Goal: Task Accomplishment & Management: Use online tool/utility

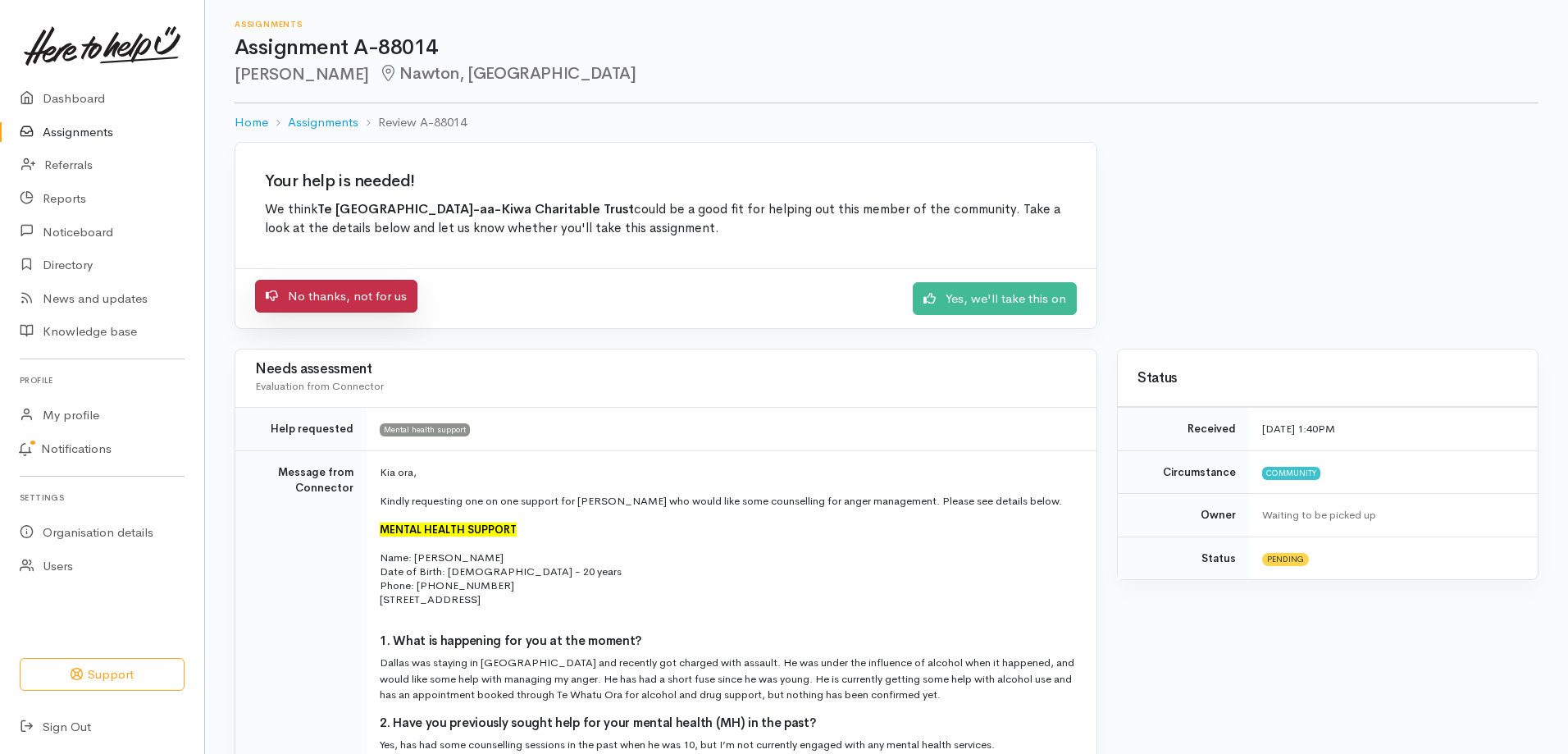
click at [322, 297] on link "No thanks, not for us" at bounding box center [336, 296] width 162 height 34
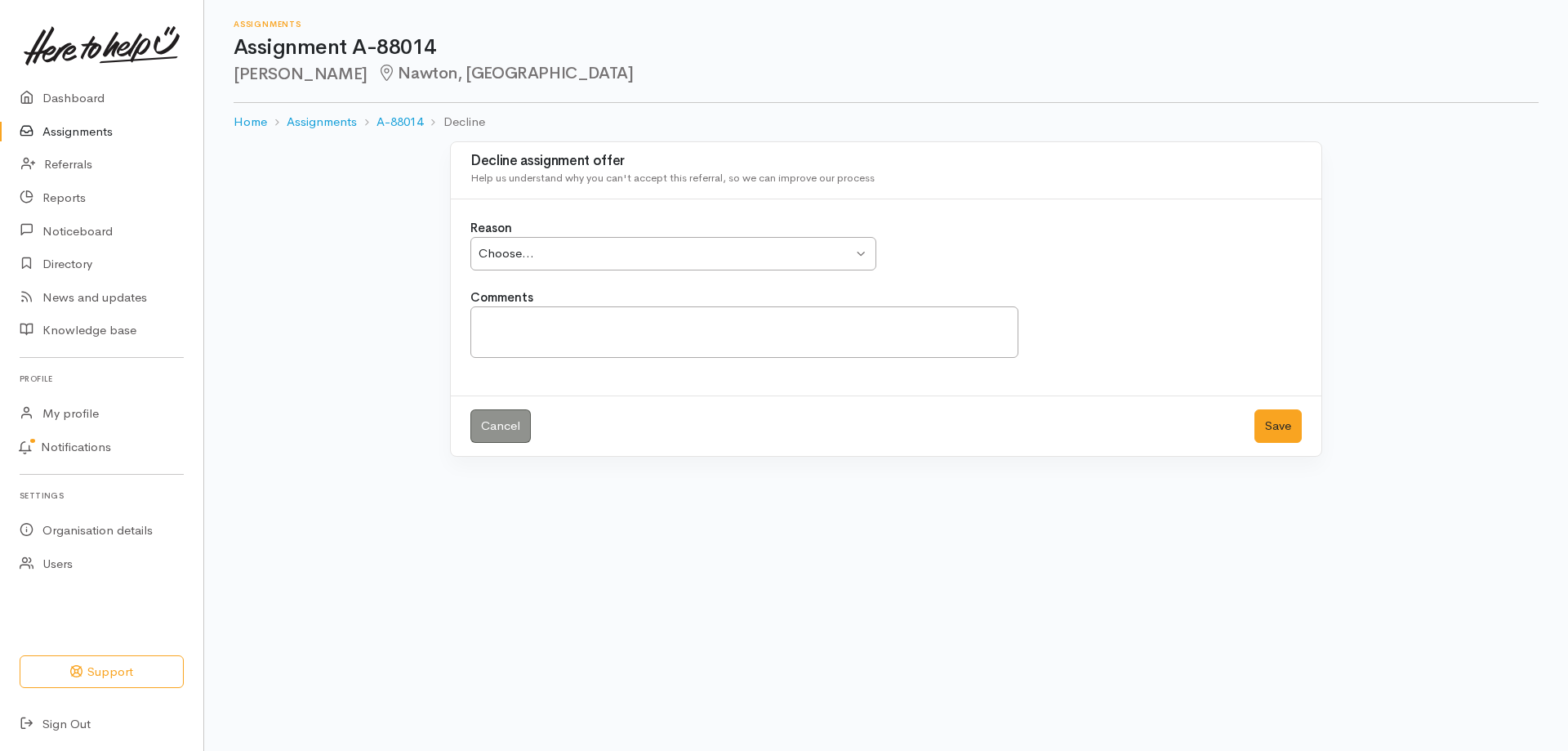
click at [709, 250] on div "Choose..." at bounding box center [665, 254] width 374 height 19
click at [630, 323] on textarea "Comments" at bounding box center [744, 331] width 547 height 51
type textarea "Kia ora arohamai we are not an anger managment service."
click at [1287, 427] on button "Save" at bounding box center [1277, 426] width 48 height 34
